Goal: Information Seeking & Learning: Learn about a topic

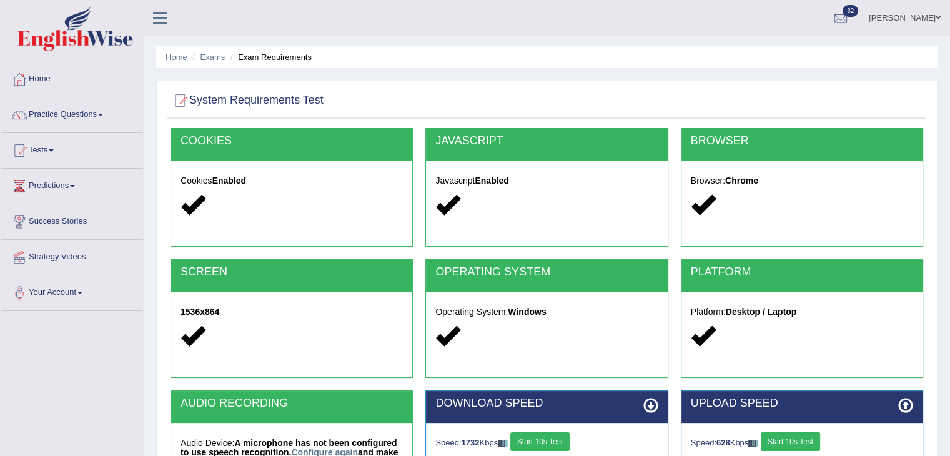
click at [175, 58] on link "Home" at bounding box center [176, 56] width 22 height 9
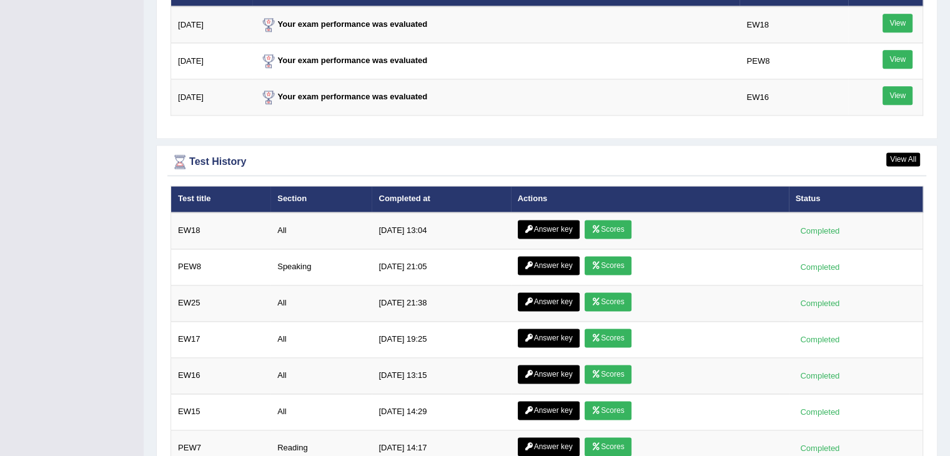
scroll to position [1661, 0]
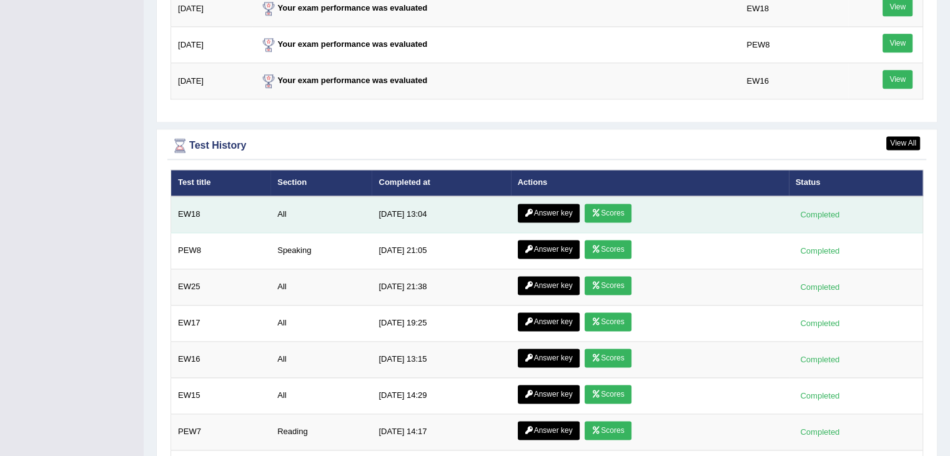
click at [604, 207] on link "Scores" at bounding box center [607, 213] width 46 height 19
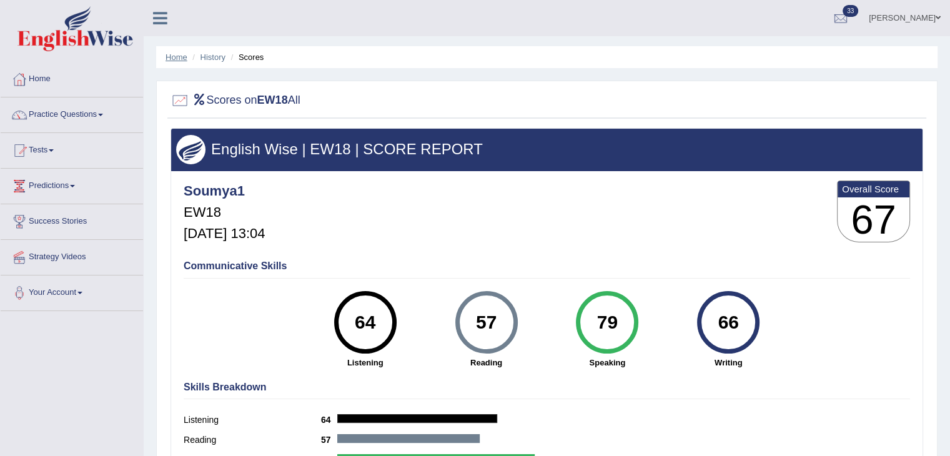
click at [179, 58] on link "Home" at bounding box center [176, 56] width 22 height 9
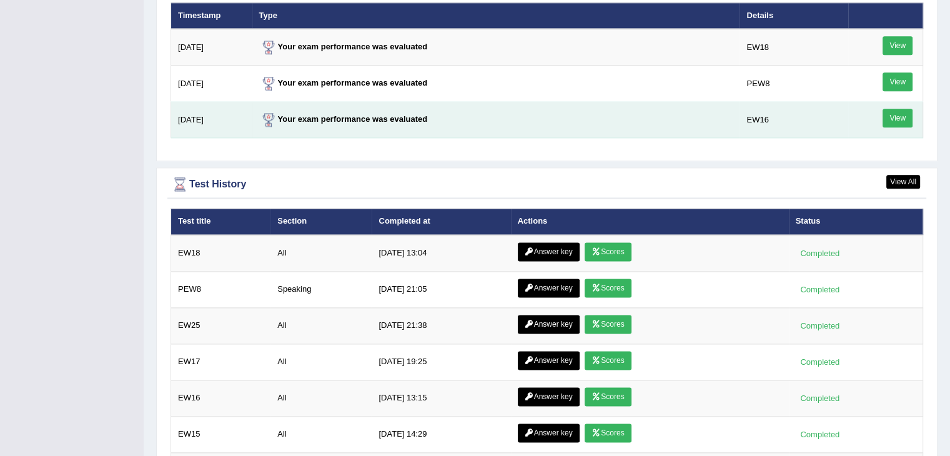
scroll to position [1611, 0]
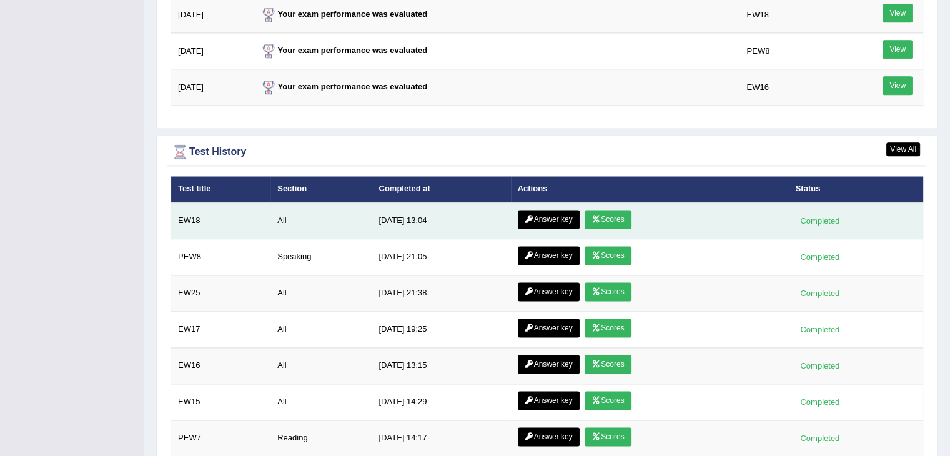
click at [539, 212] on link "Answer key" at bounding box center [549, 219] width 62 height 19
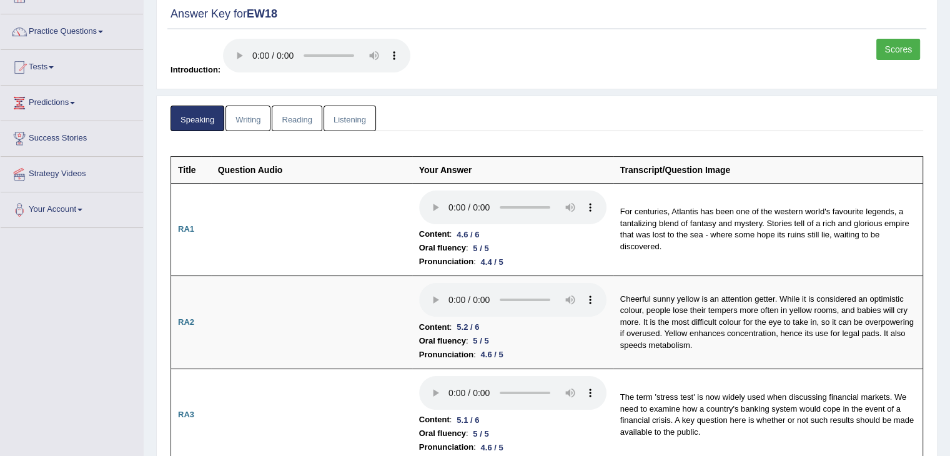
scroll to position [82, 0]
click at [256, 115] on link "Writing" at bounding box center [247, 119] width 45 height 26
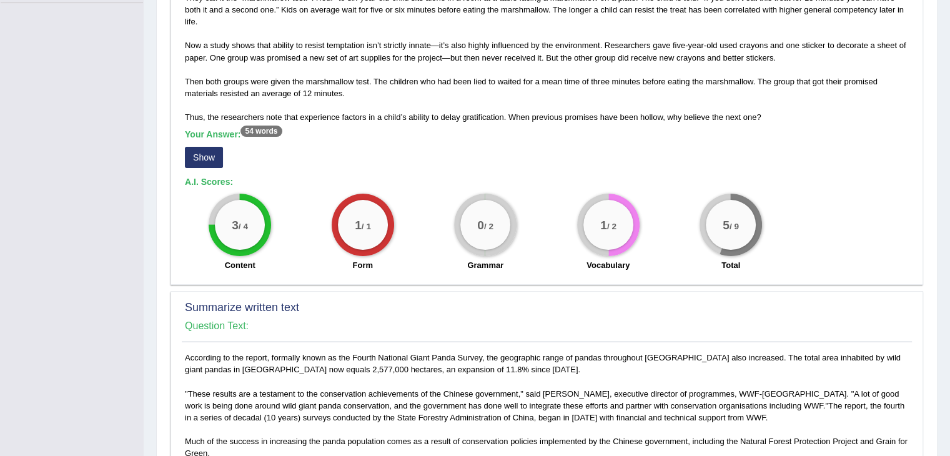
scroll to position [307, 0]
click at [202, 155] on button "Show" at bounding box center [204, 157] width 38 height 21
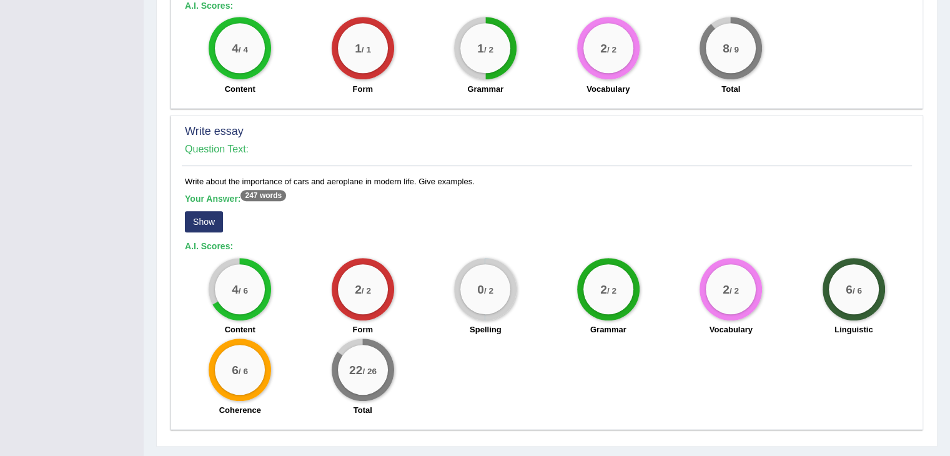
scroll to position [890, 0]
click at [215, 225] on button "Show" at bounding box center [204, 222] width 38 height 21
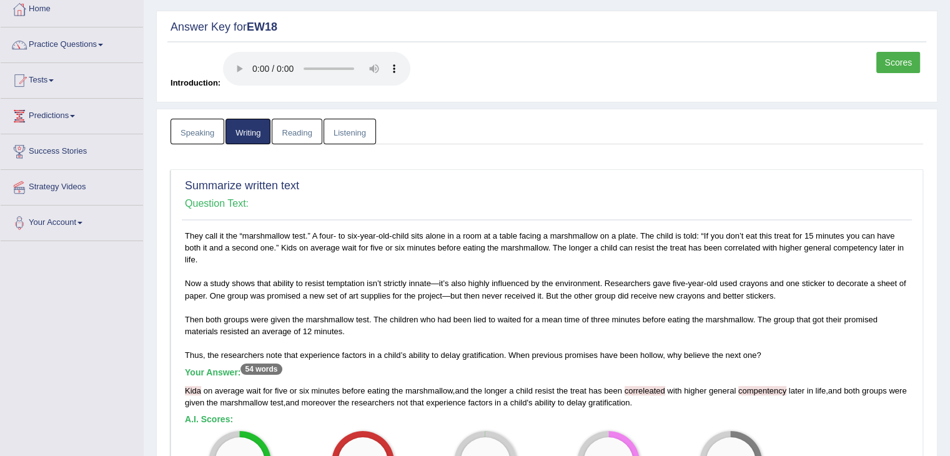
scroll to position [0, 0]
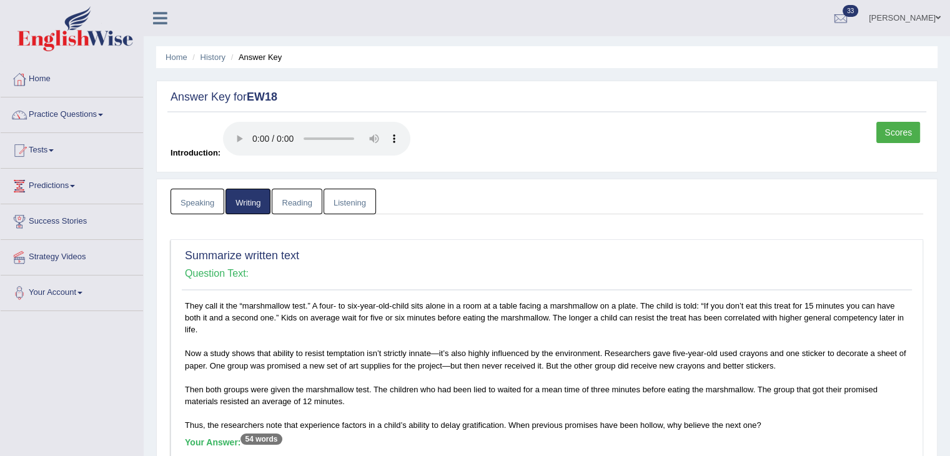
click at [298, 207] on link "Reading" at bounding box center [297, 202] width 50 height 26
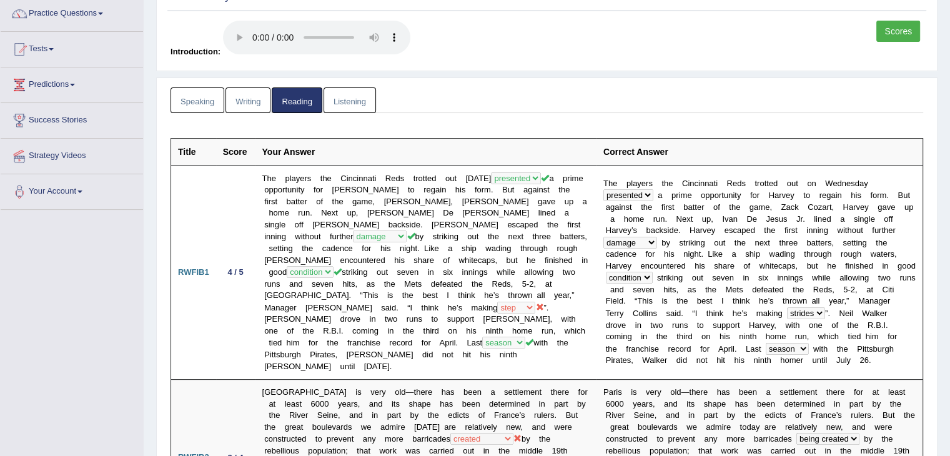
scroll to position [92, 0]
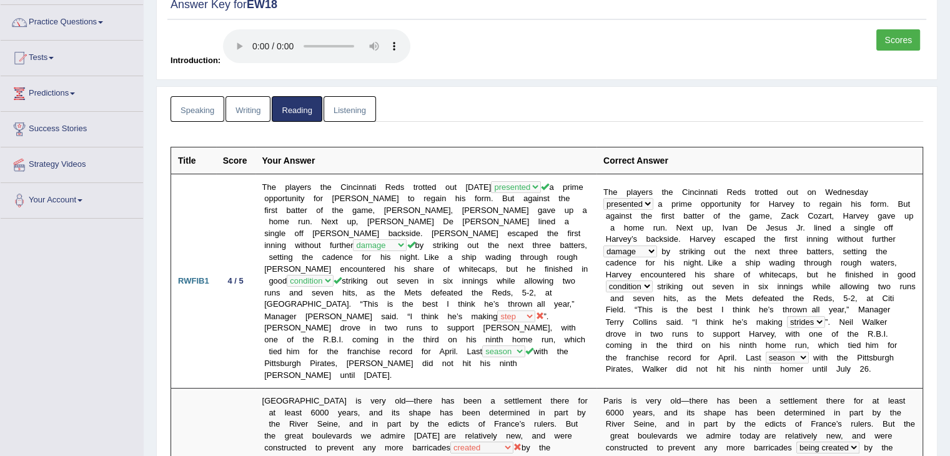
click at [359, 106] on link "Listening" at bounding box center [349, 109] width 52 height 26
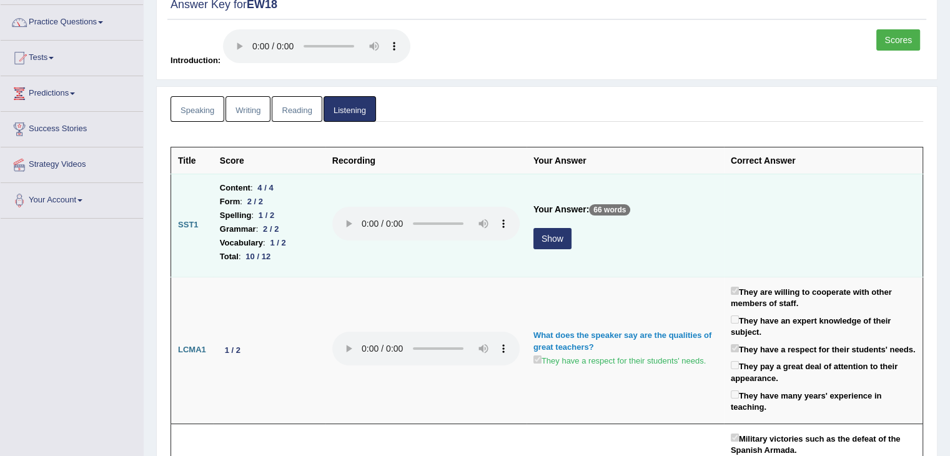
click at [564, 237] on button "Show" at bounding box center [552, 238] width 38 height 21
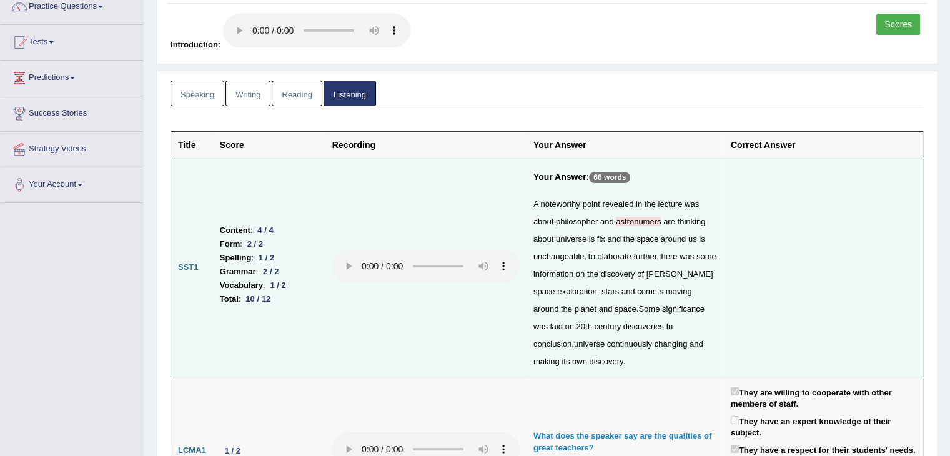
scroll to position [0, 0]
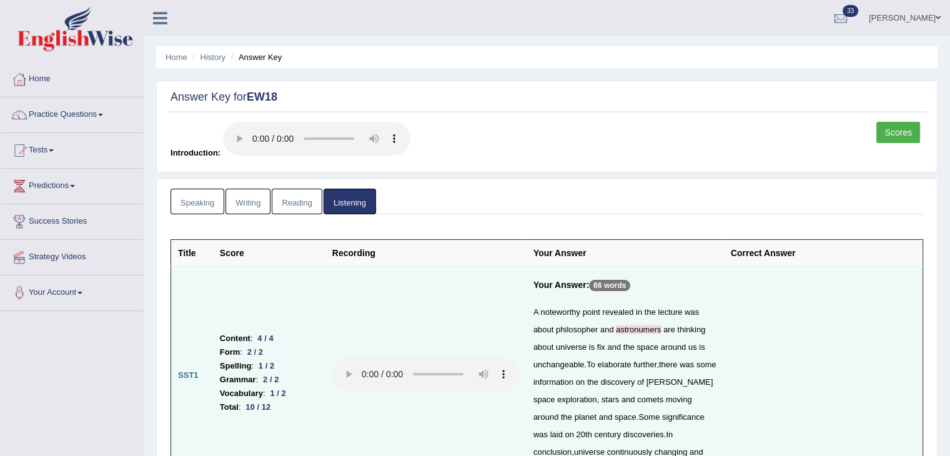
click at [905, 132] on link "Scores" at bounding box center [898, 132] width 44 height 21
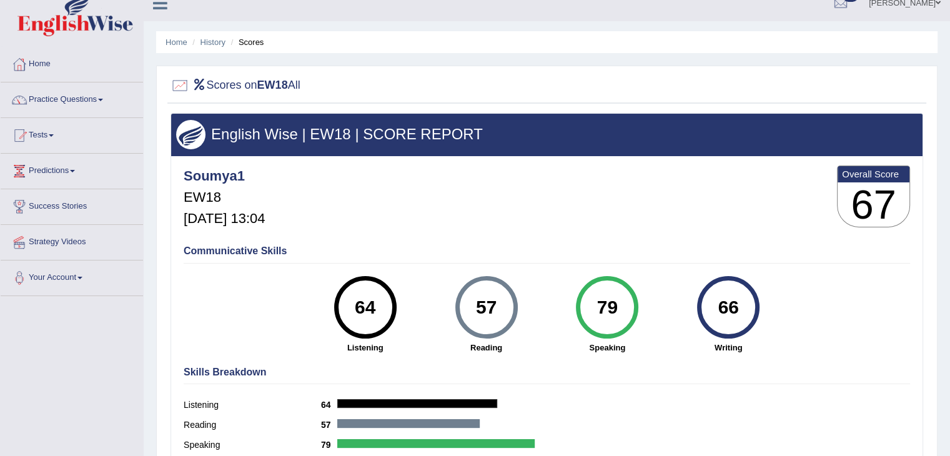
scroll to position [12, 0]
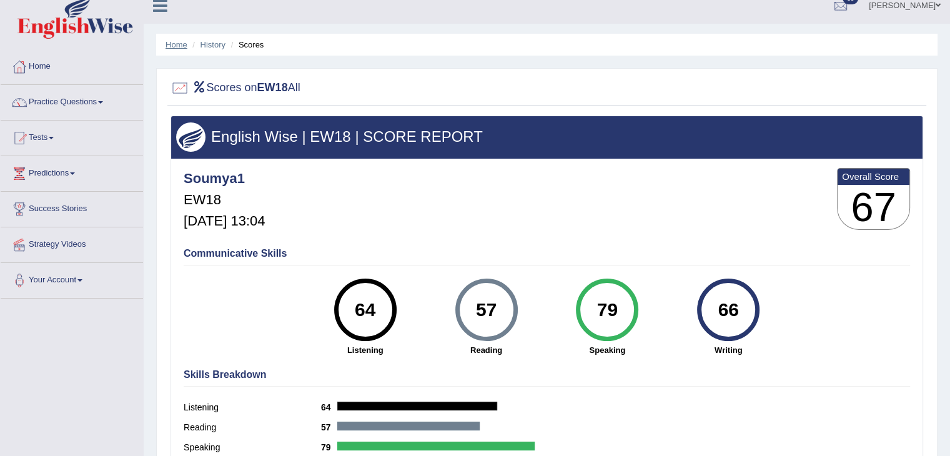
click at [170, 42] on link "Home" at bounding box center [176, 44] width 22 height 9
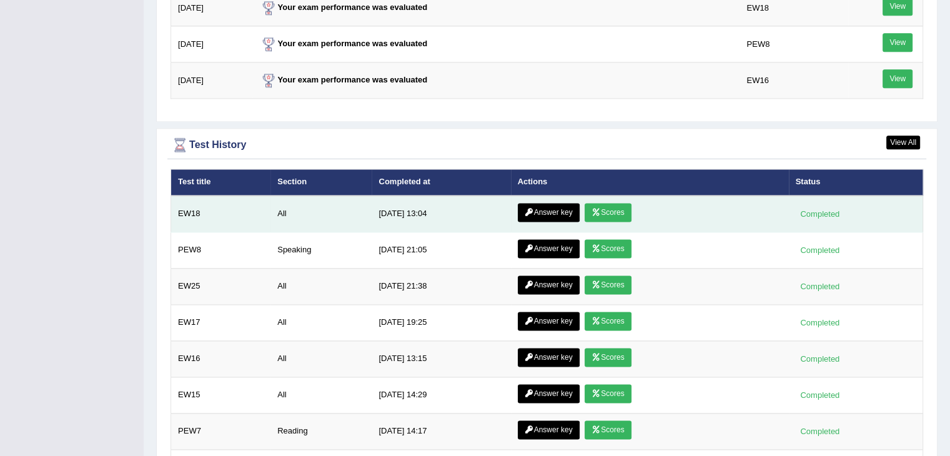
scroll to position [1618, 0]
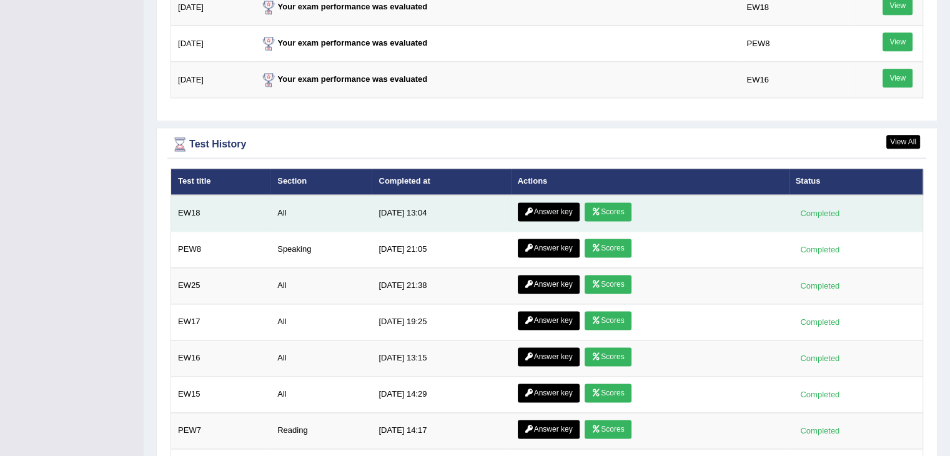
click at [541, 208] on link "Answer key" at bounding box center [549, 211] width 62 height 19
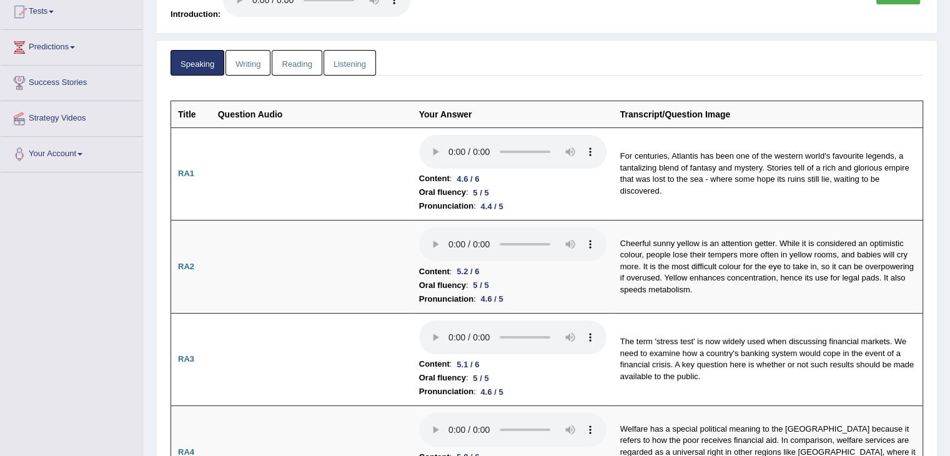
scroll to position [192, 0]
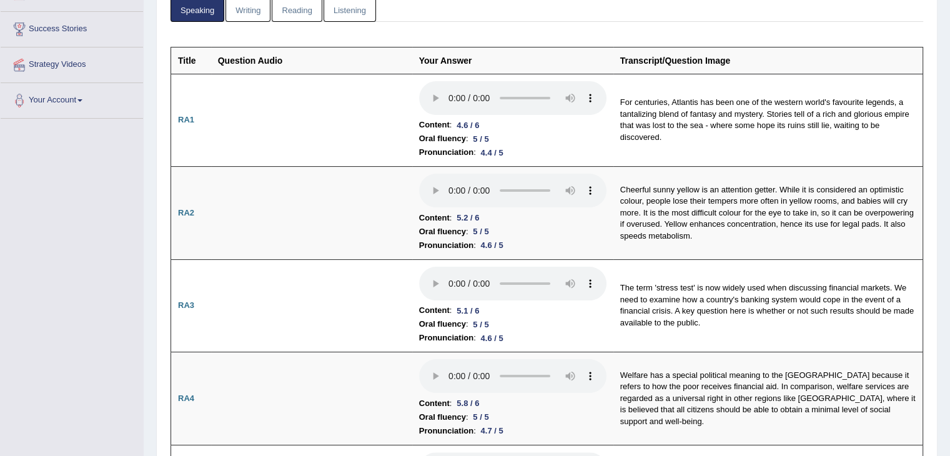
click at [255, 15] on link "Writing" at bounding box center [247, 9] width 45 height 26
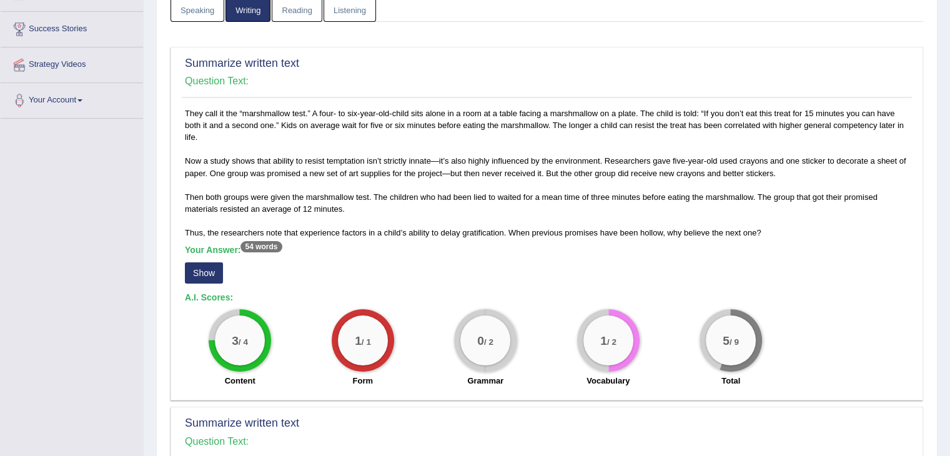
click at [193, 268] on button "Show" at bounding box center [204, 272] width 38 height 21
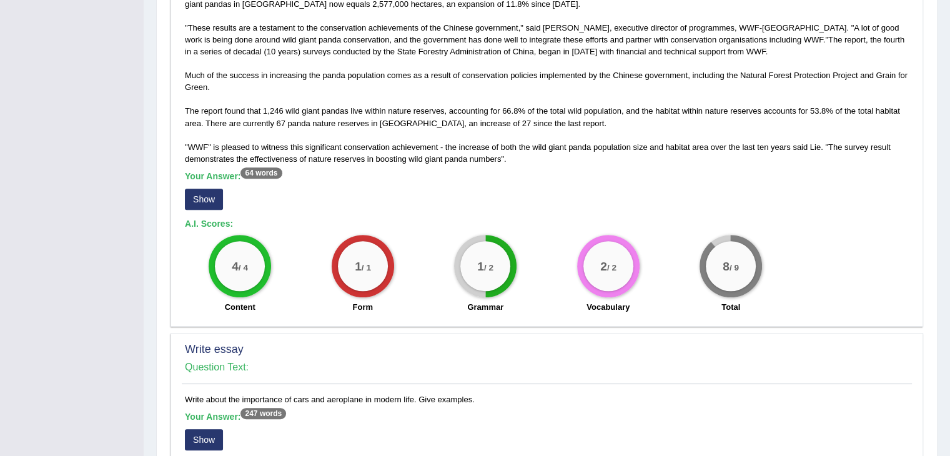
scroll to position [674, 0]
click at [212, 204] on button "Show" at bounding box center [204, 198] width 38 height 21
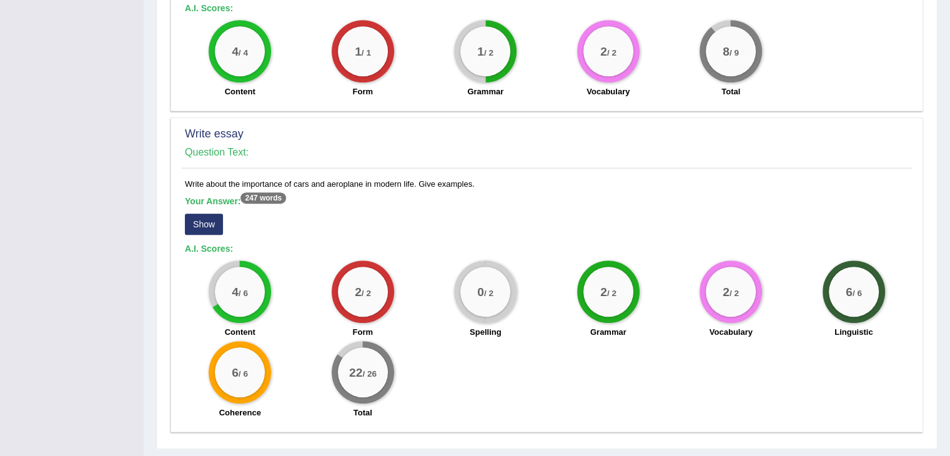
scroll to position [932, 0]
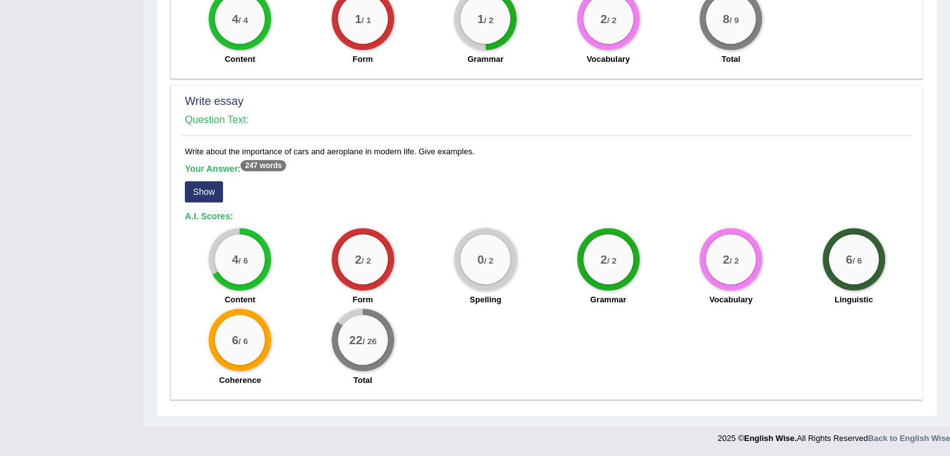
click at [207, 194] on button "Show" at bounding box center [204, 191] width 38 height 21
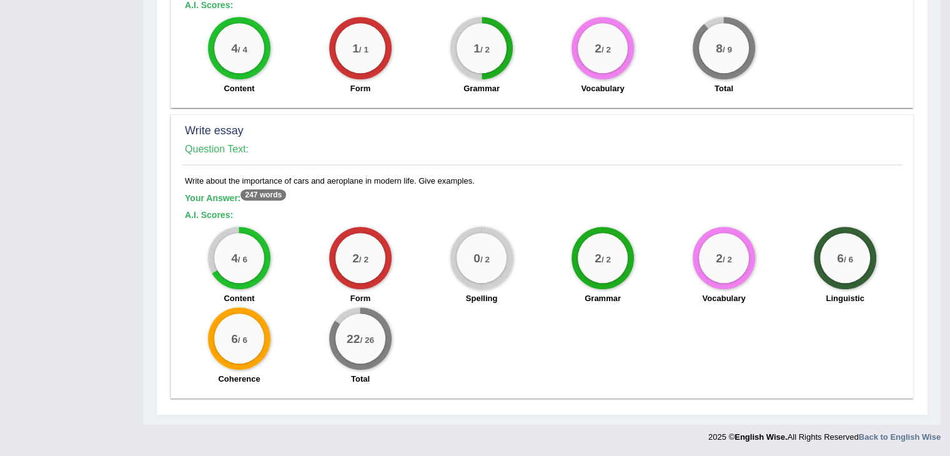
scroll to position [902, 0]
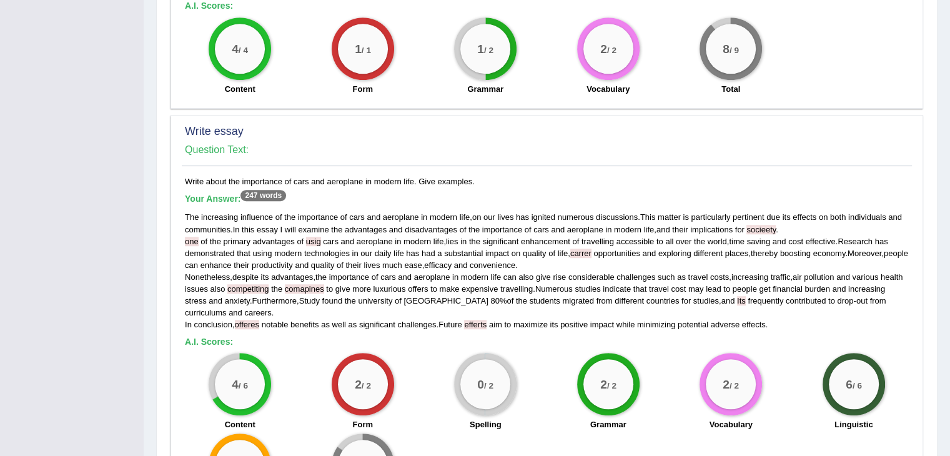
click at [268, 288] on span "competiting" at bounding box center [247, 288] width 41 height 9
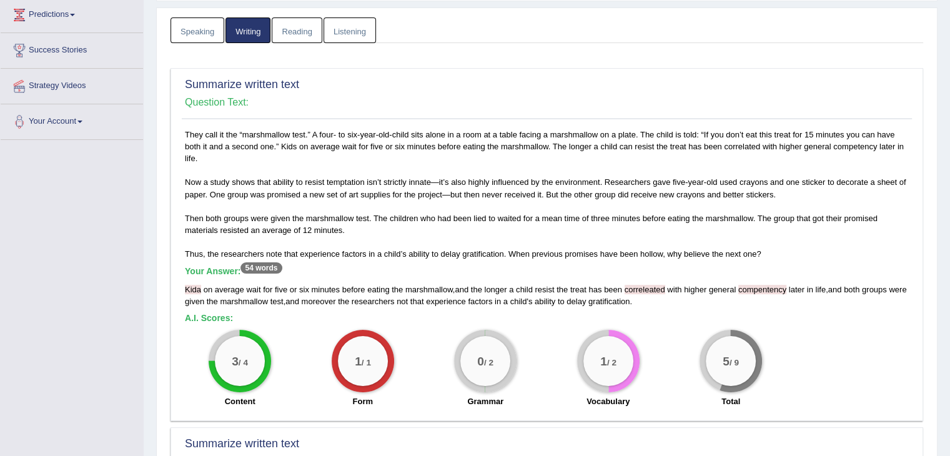
scroll to position [0, 0]
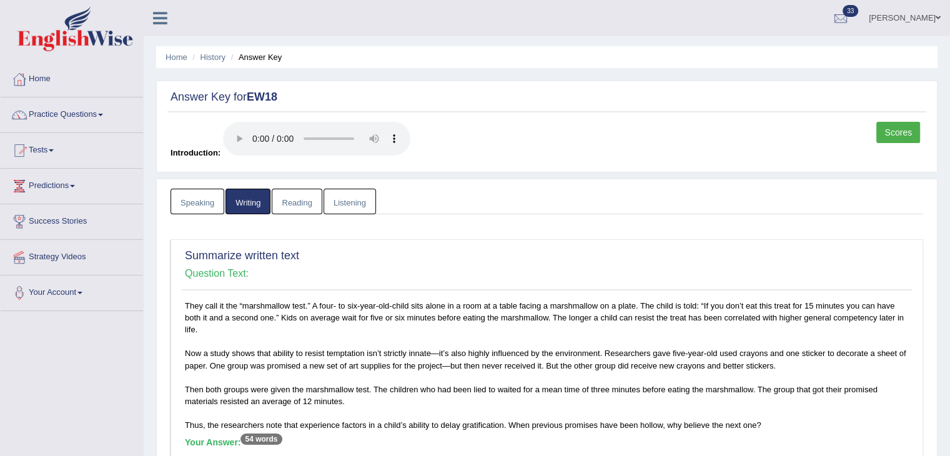
click at [308, 208] on link "Reading" at bounding box center [297, 202] width 50 height 26
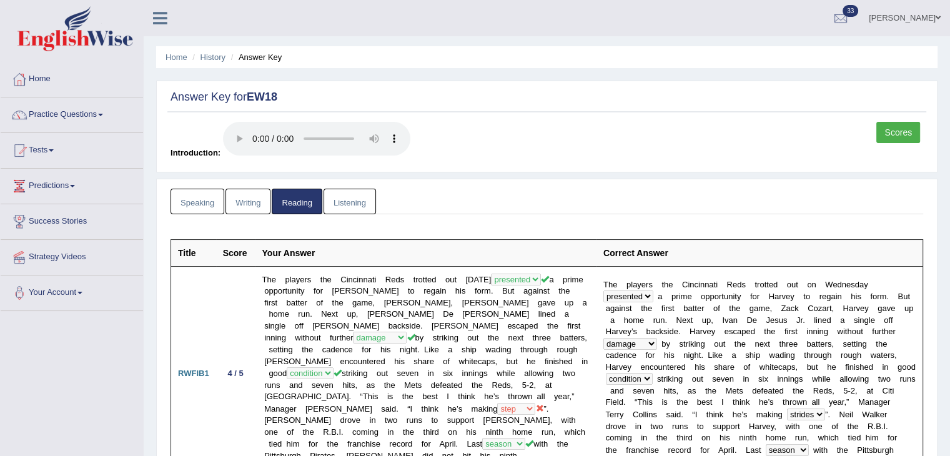
click at [344, 203] on link "Listening" at bounding box center [349, 202] width 52 height 26
